Goal: Communication & Community: Share content

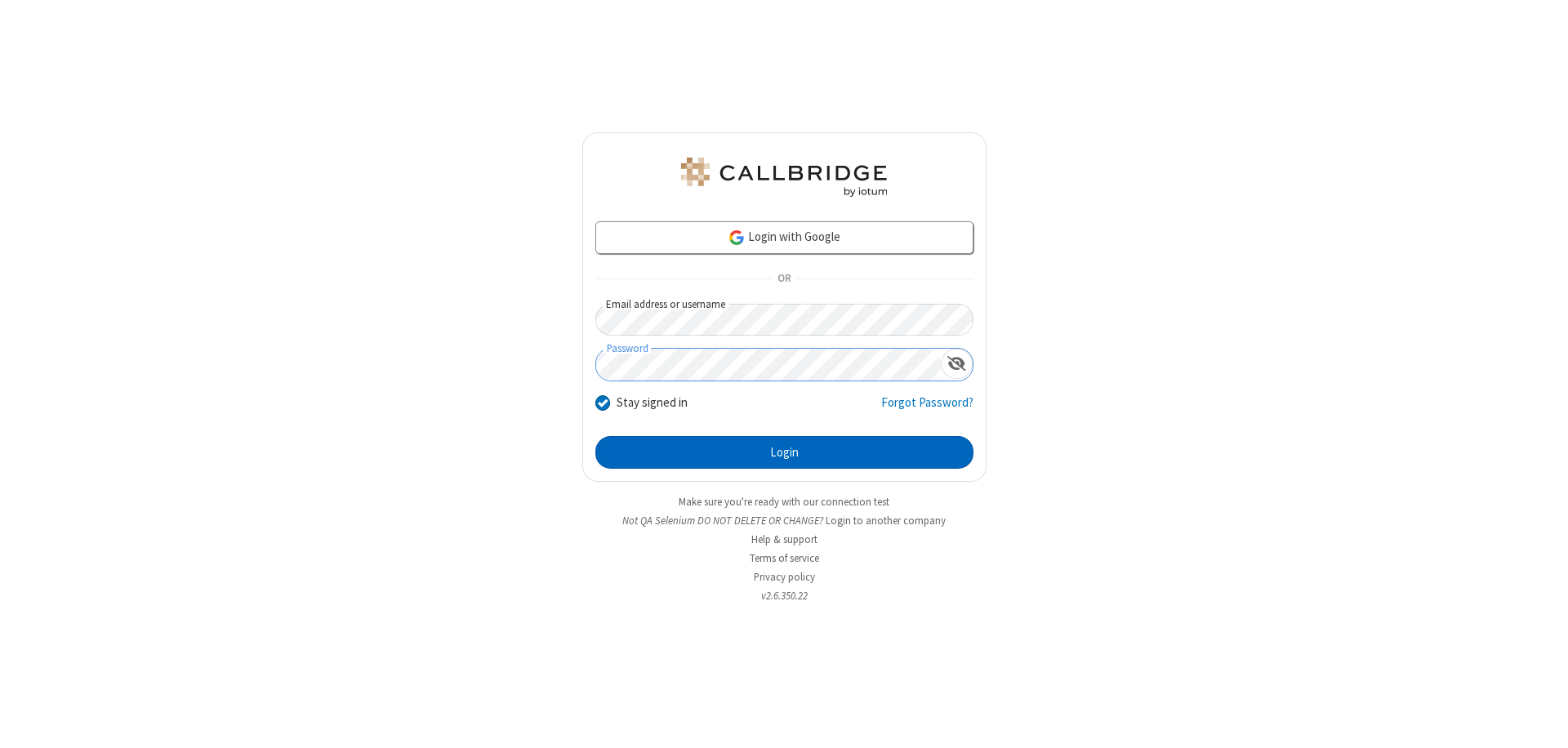
click at [784, 452] on button "Login" at bounding box center [784, 452] width 378 height 33
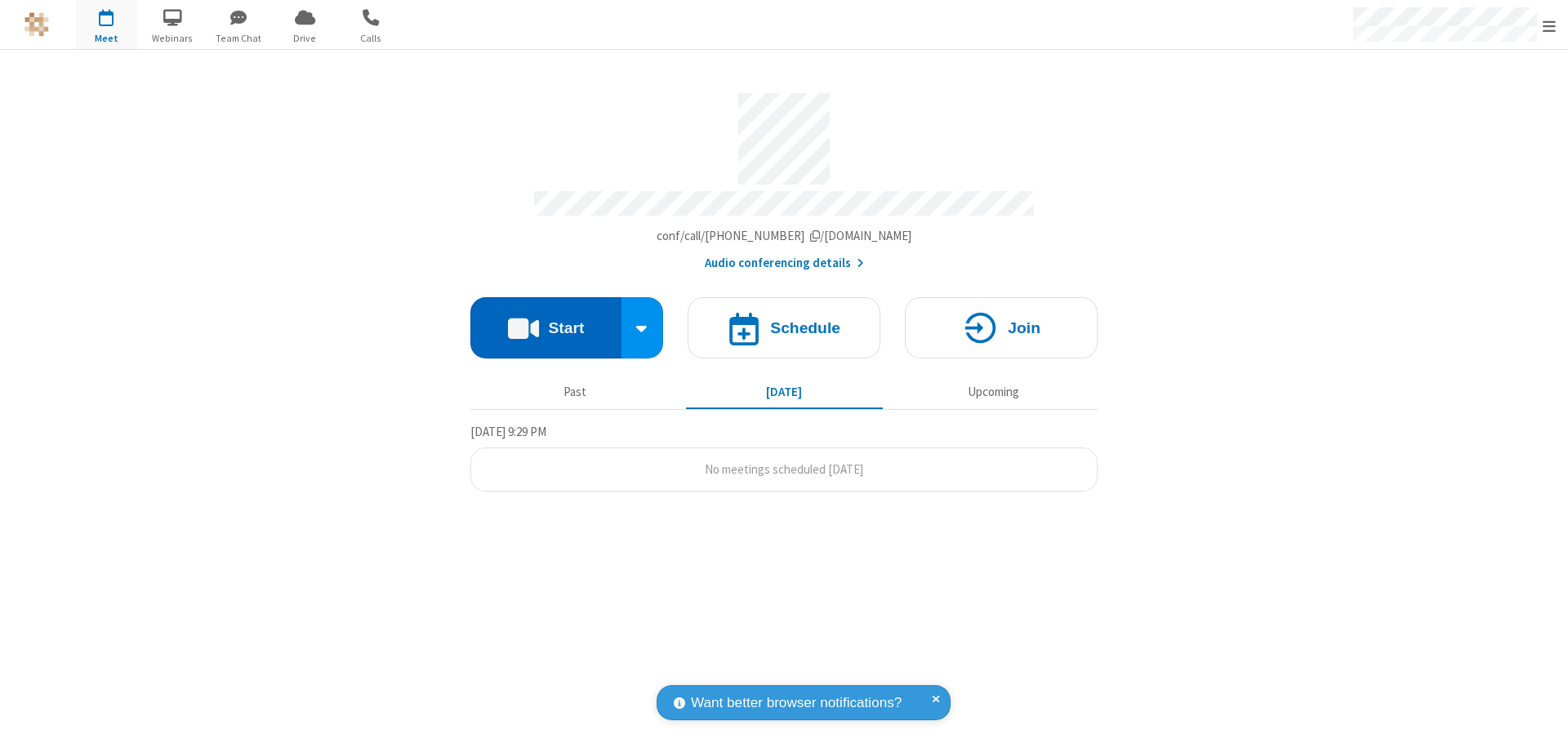
click at [545, 320] on button "Start" at bounding box center [545, 327] width 151 height 61
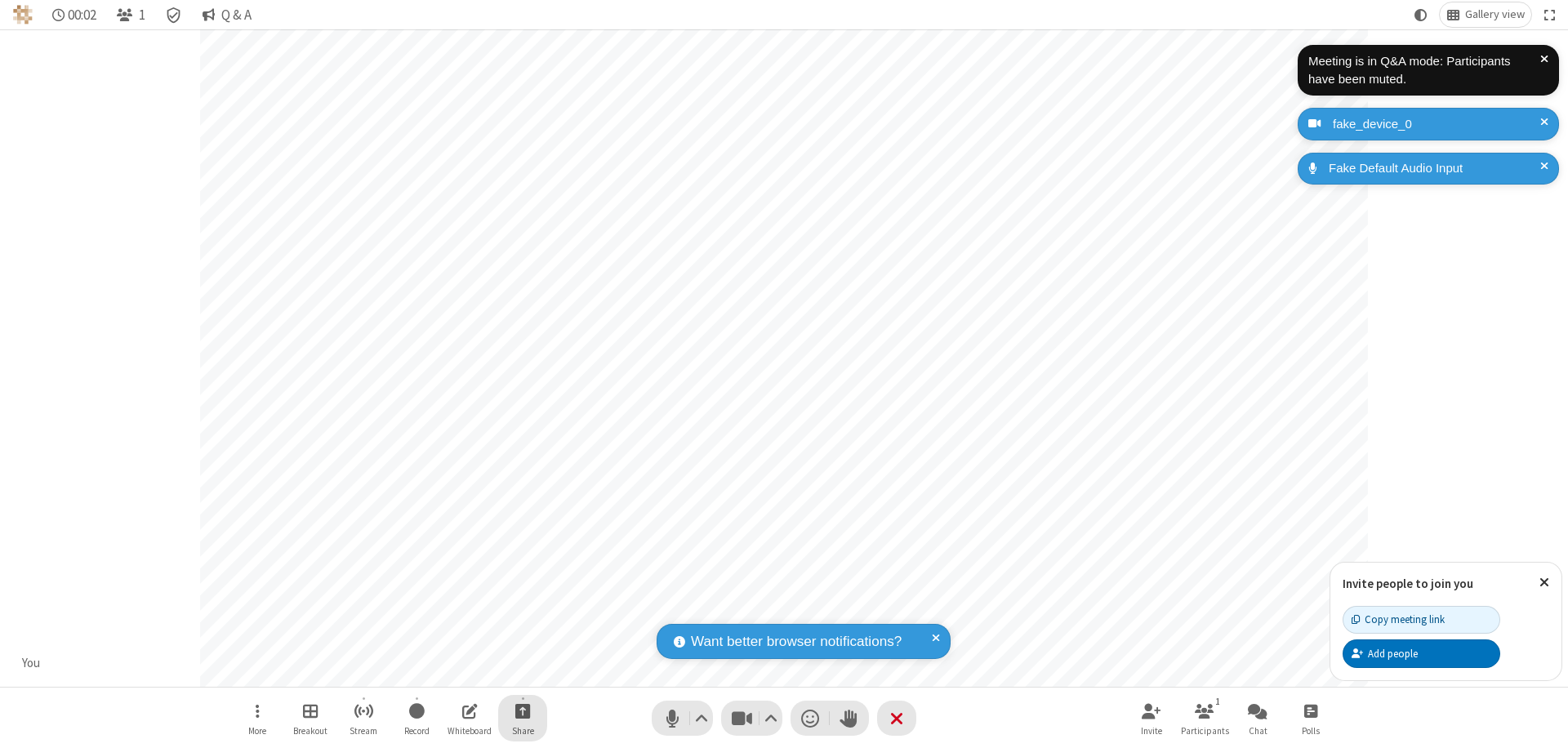
click at [522, 711] on span "Start sharing" at bounding box center [522, 711] width 16 height 20
click at [521, 611] on span "Share additional camera" at bounding box center [532, 614] width 121 height 14
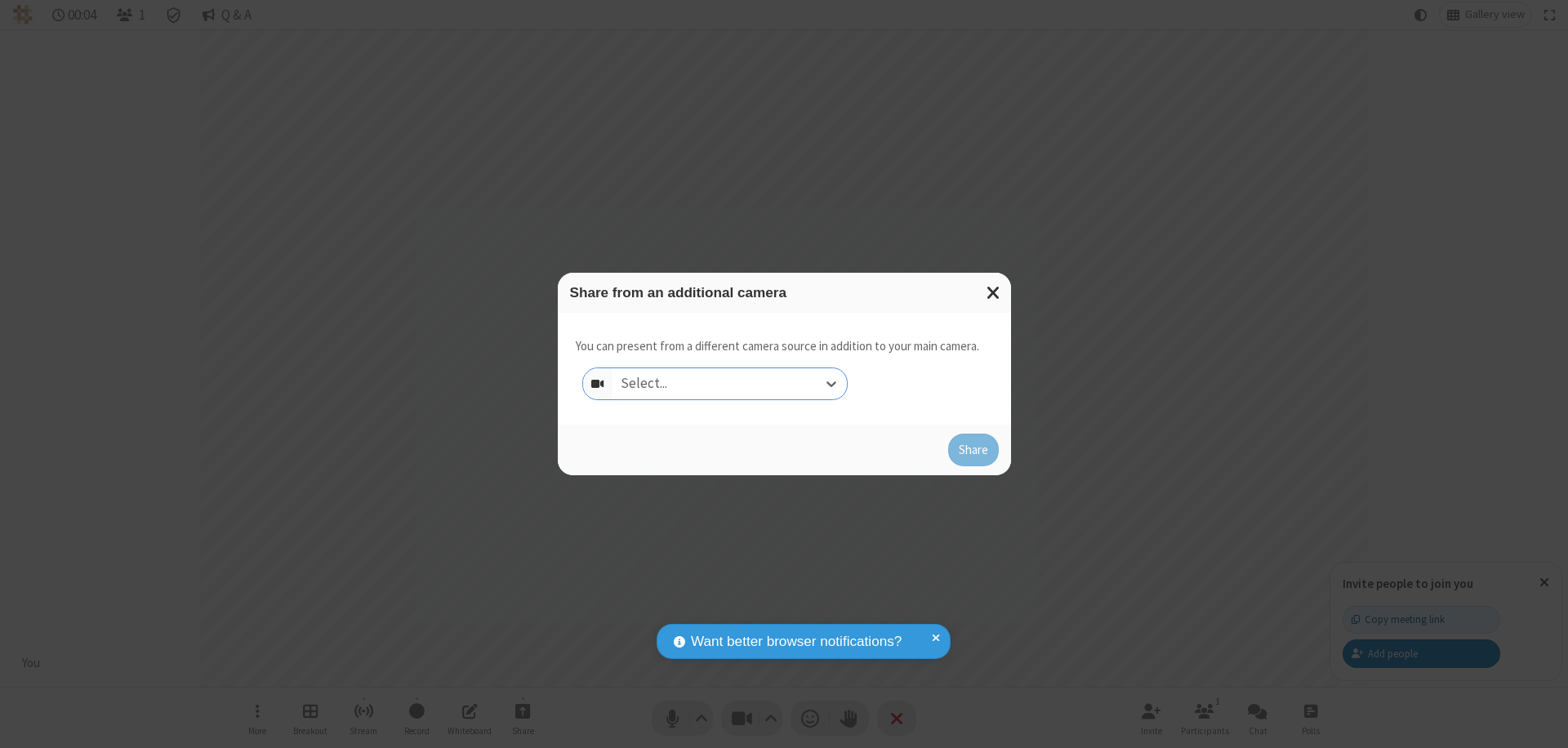
click at [729, 384] on div "Select..." at bounding box center [730, 384] width 235 height 31
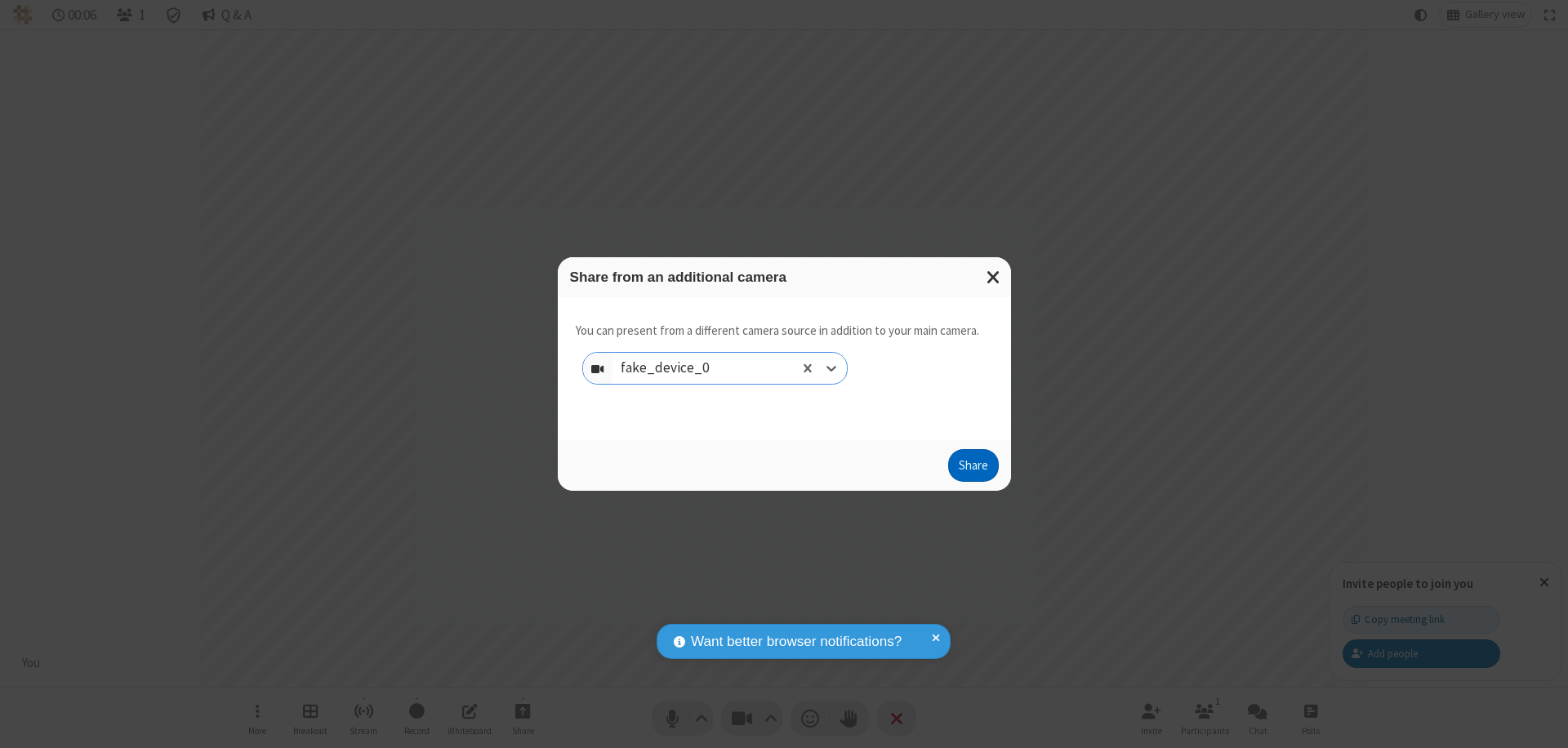
click at [973, 469] on button "Share" at bounding box center [973, 466] width 50 height 33
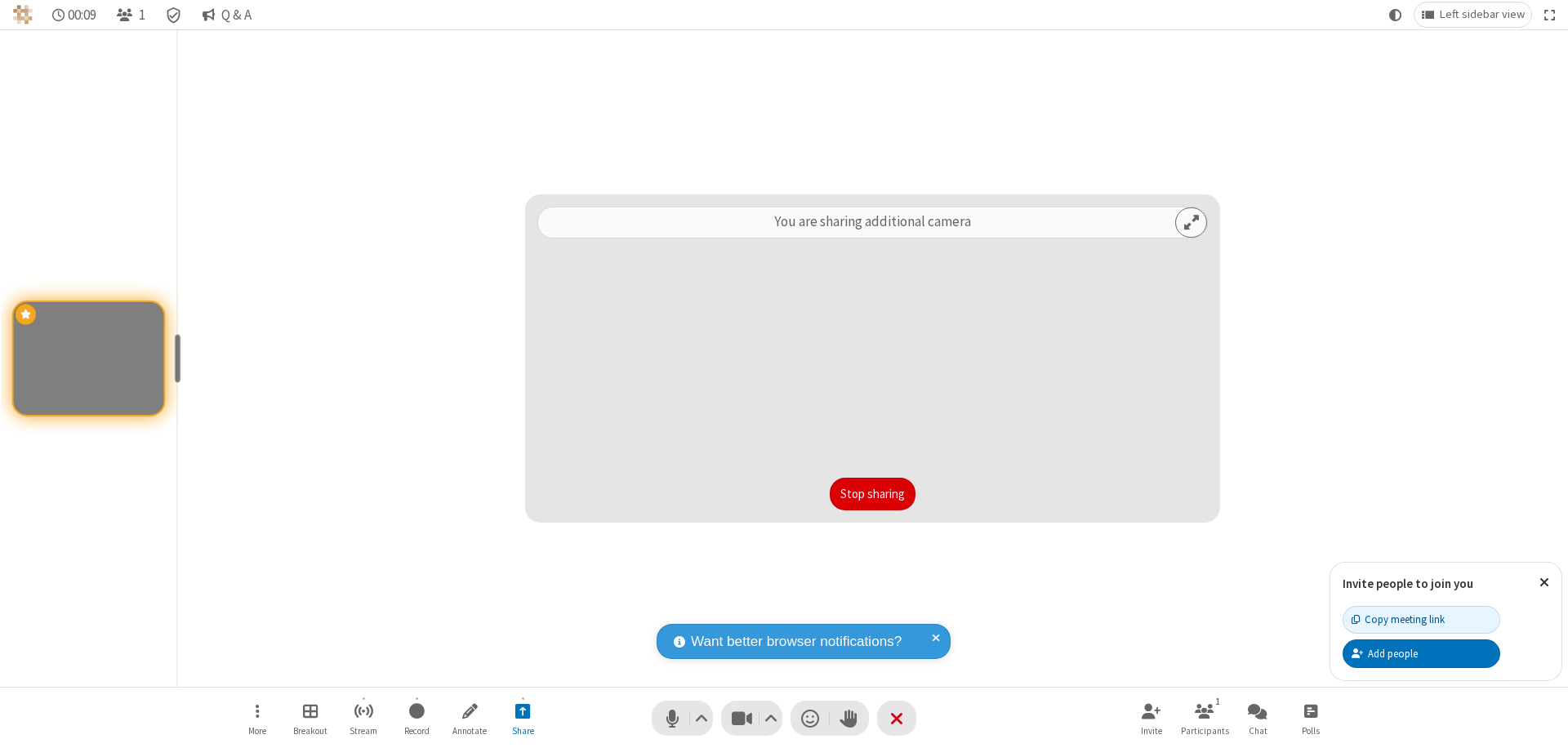
click at [872, 494] on button "Stop sharing" at bounding box center [872, 494] width 86 height 33
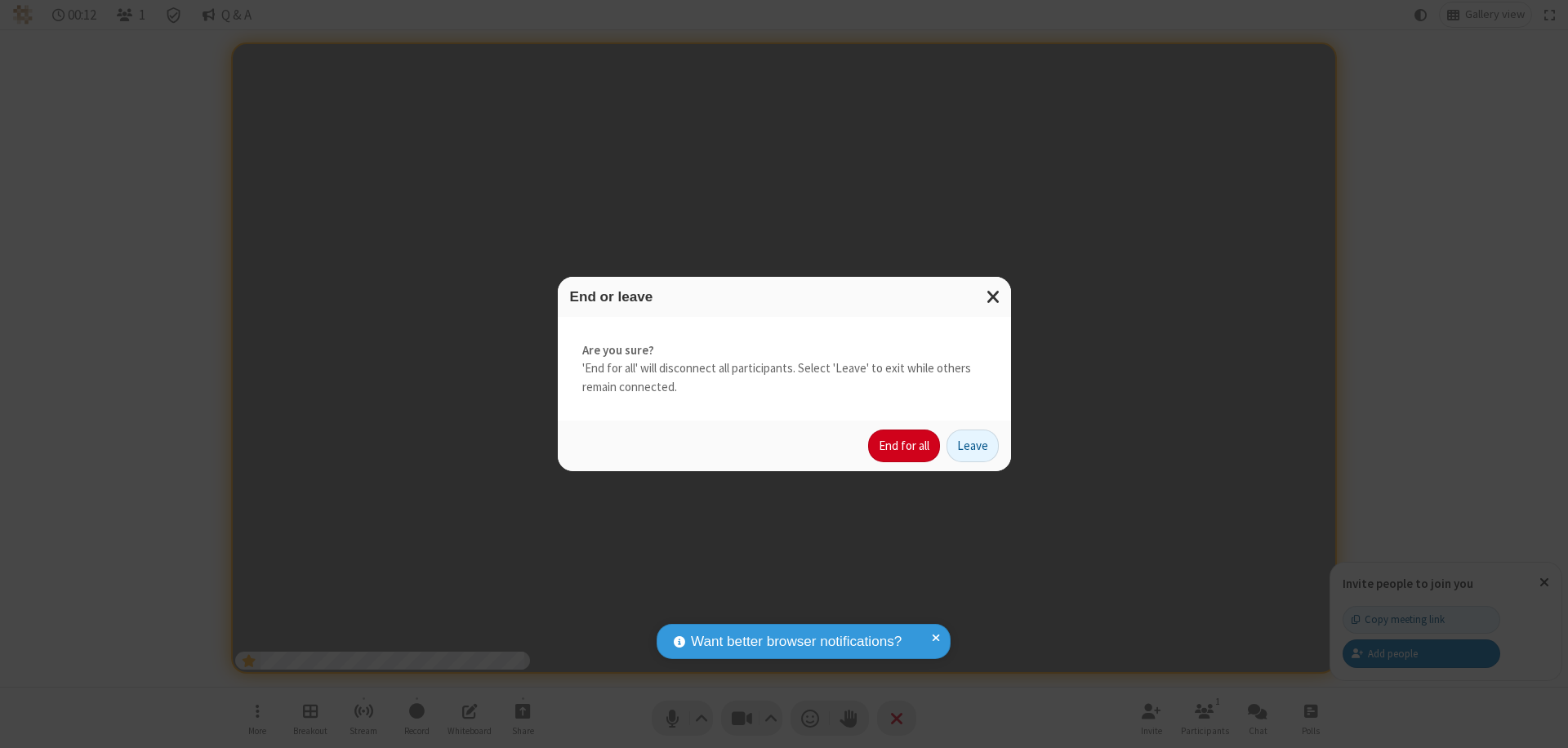
click at [905, 446] on button "End for all" at bounding box center [903, 446] width 72 height 33
